Goal: Task Accomplishment & Management: Use online tool/utility

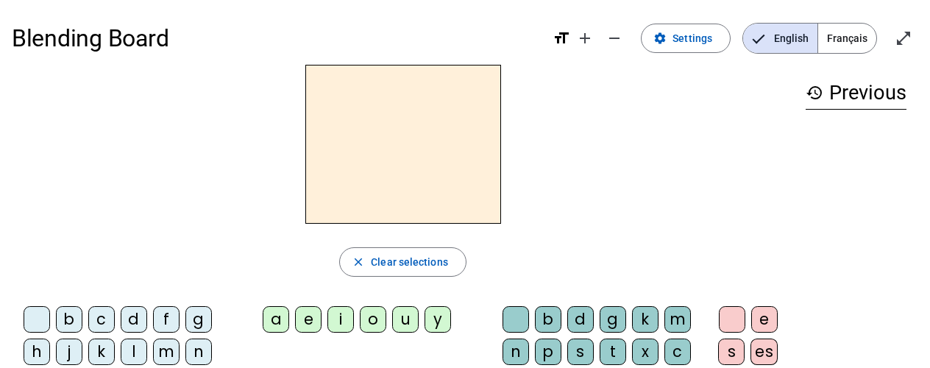
click at [844, 38] on span "Français" at bounding box center [847, 38] width 58 height 29
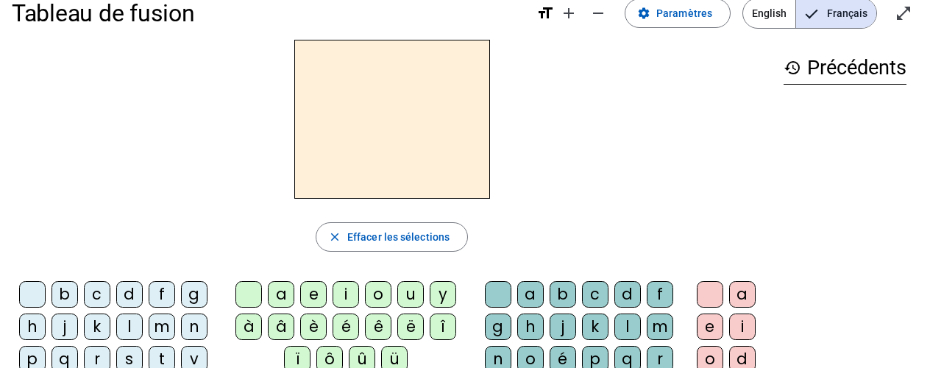
scroll to position [22, 0]
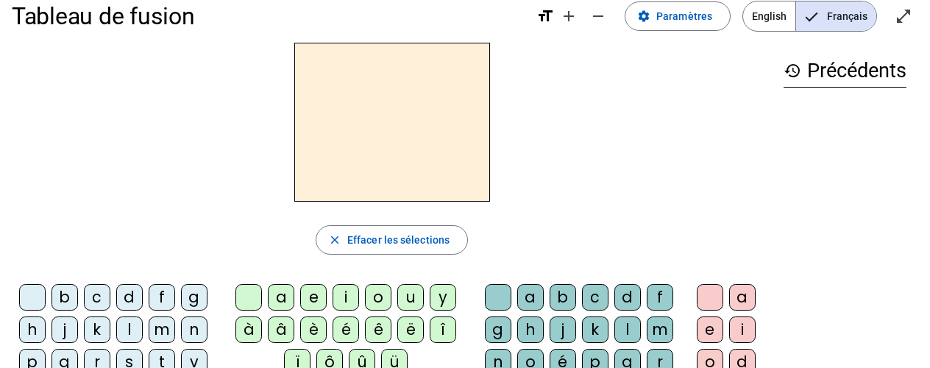
click at [169, 296] on div "f" at bounding box center [162, 297] width 26 height 26
click at [283, 294] on div "a" at bounding box center [281, 297] width 26 height 26
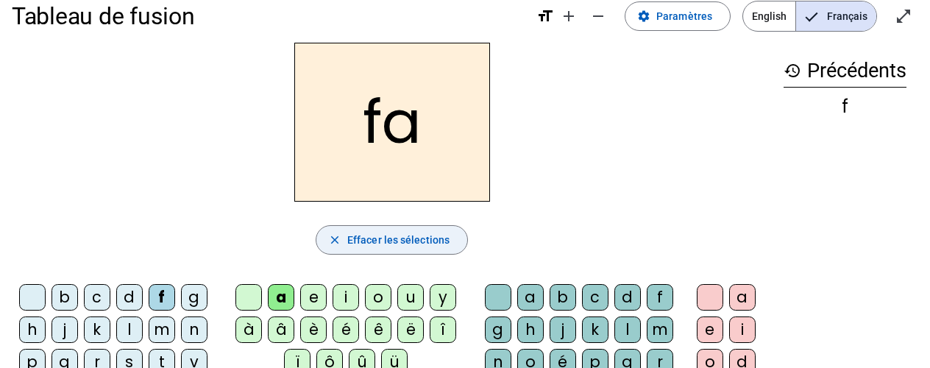
click at [348, 238] on span "Effacer les sélections" at bounding box center [398, 240] width 102 height 18
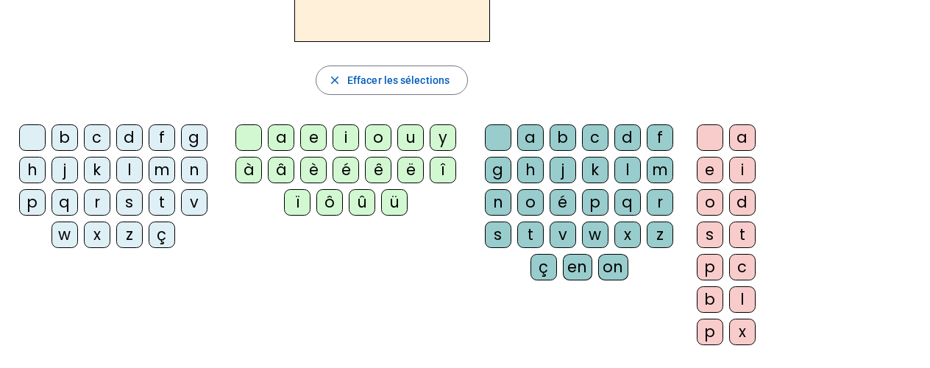
scroll to position [0, 0]
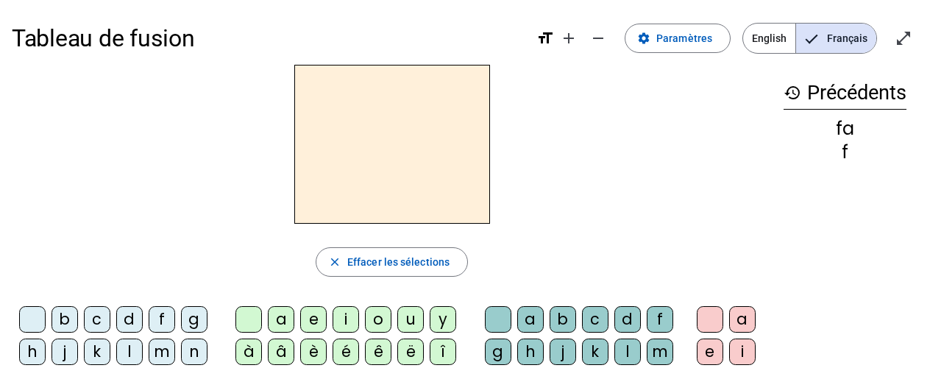
click at [775, 41] on span "English" at bounding box center [769, 38] width 52 height 29
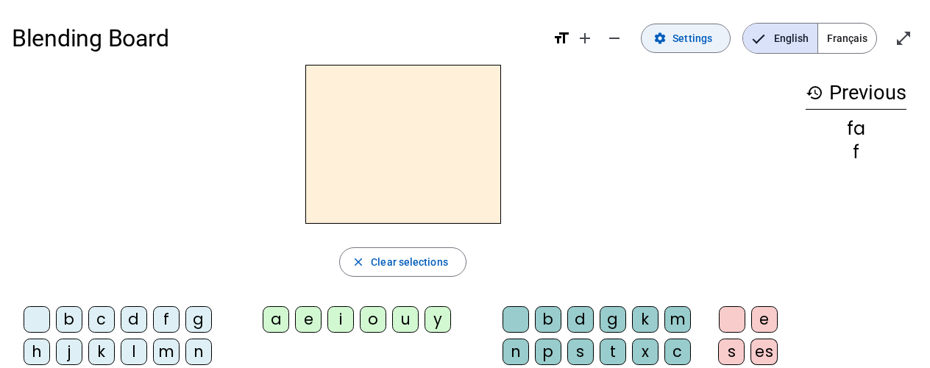
click at [712, 32] on span "Settings" at bounding box center [693, 38] width 40 height 18
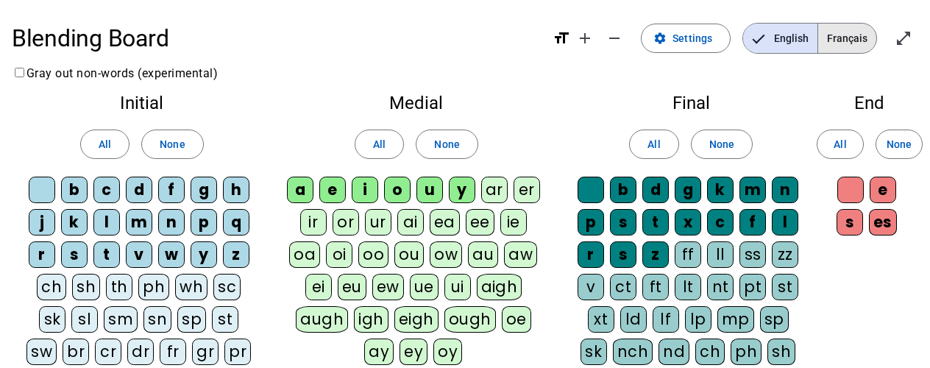
click at [841, 33] on span "Français" at bounding box center [847, 38] width 58 height 29
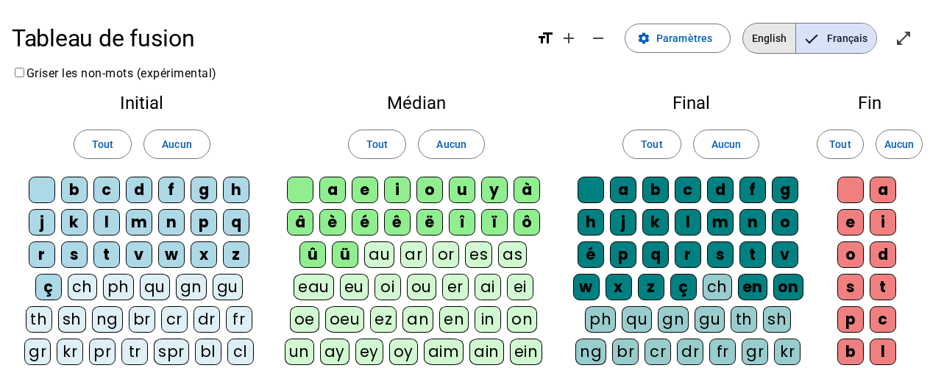
click at [777, 35] on span "English" at bounding box center [769, 38] width 52 height 29
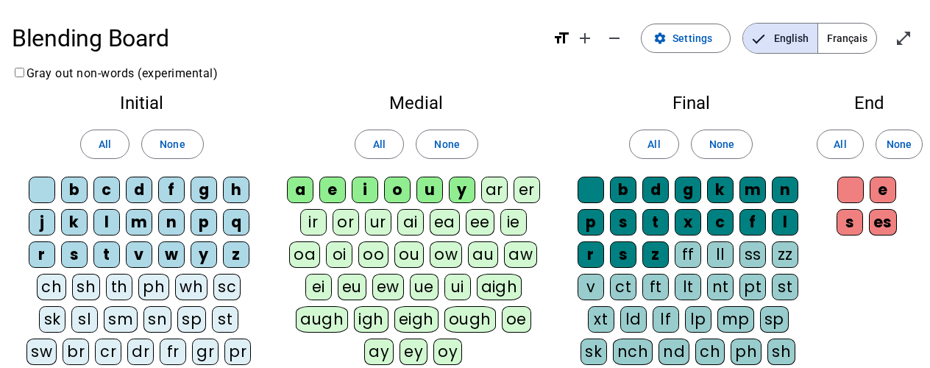
click at [834, 43] on span "Français" at bounding box center [847, 38] width 58 height 29
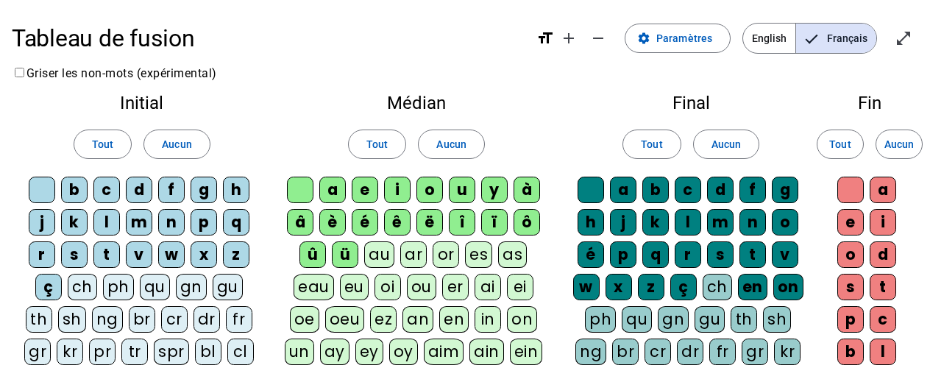
click at [374, 58] on h1 "Tableau de fusion" at bounding box center [268, 38] width 513 height 47
click at [707, 32] on span "Paramètres" at bounding box center [684, 38] width 56 height 18
click at [548, 40] on mat-icon "format_size" at bounding box center [545, 38] width 18 height 18
click at [550, 35] on mat-icon "format_size" at bounding box center [545, 38] width 18 height 18
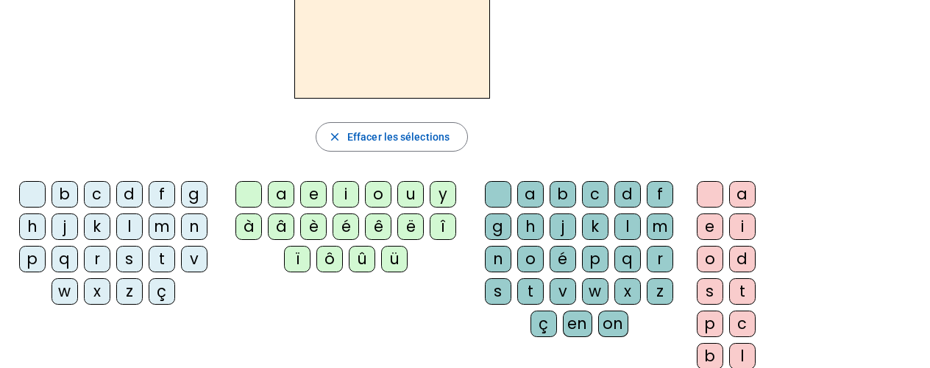
scroll to position [126, 0]
click at [161, 226] on div "m" at bounding box center [162, 226] width 26 height 26
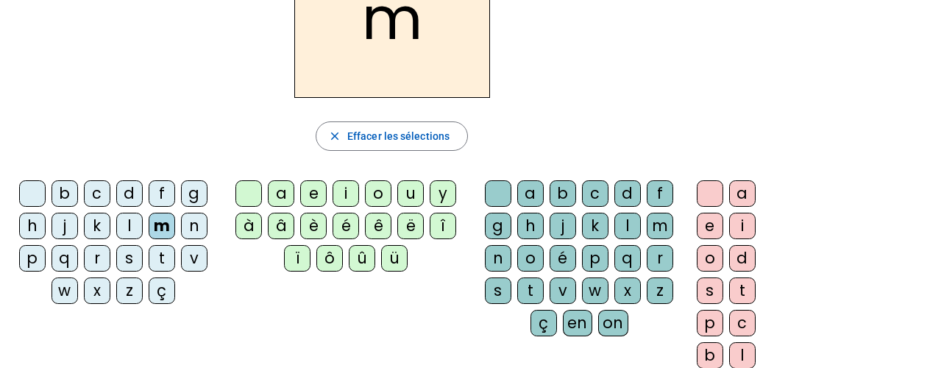
click at [602, 324] on div "on" at bounding box center [613, 323] width 30 height 26
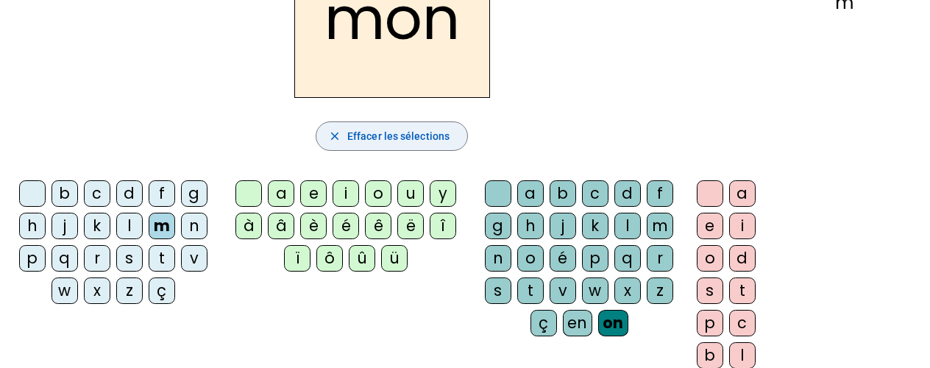
click at [429, 130] on span "Effacer les sélections" at bounding box center [398, 136] width 102 height 18
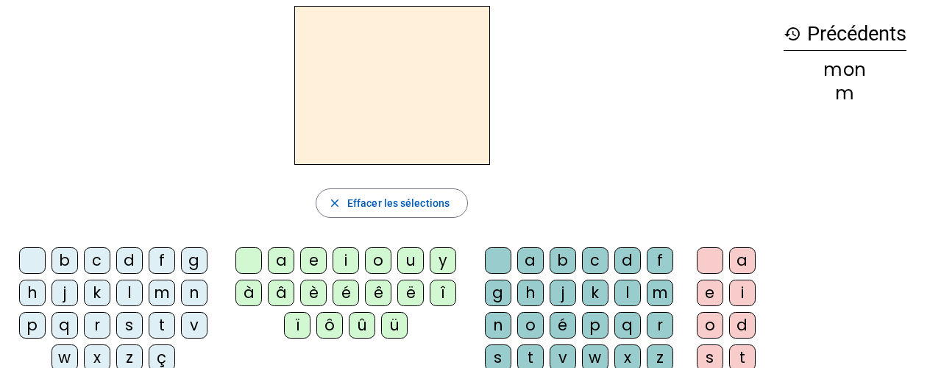
scroll to position [0, 0]
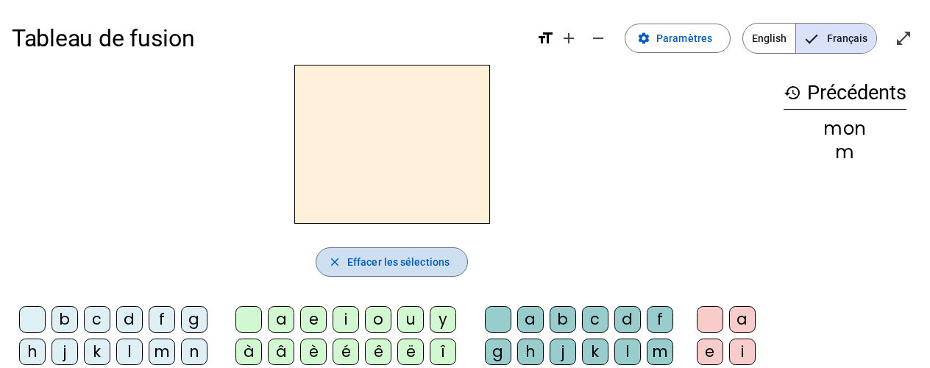
click at [382, 253] on span "Effacer les sélections" at bounding box center [398, 262] width 102 height 18
